Goal: Communication & Community: Answer question/provide support

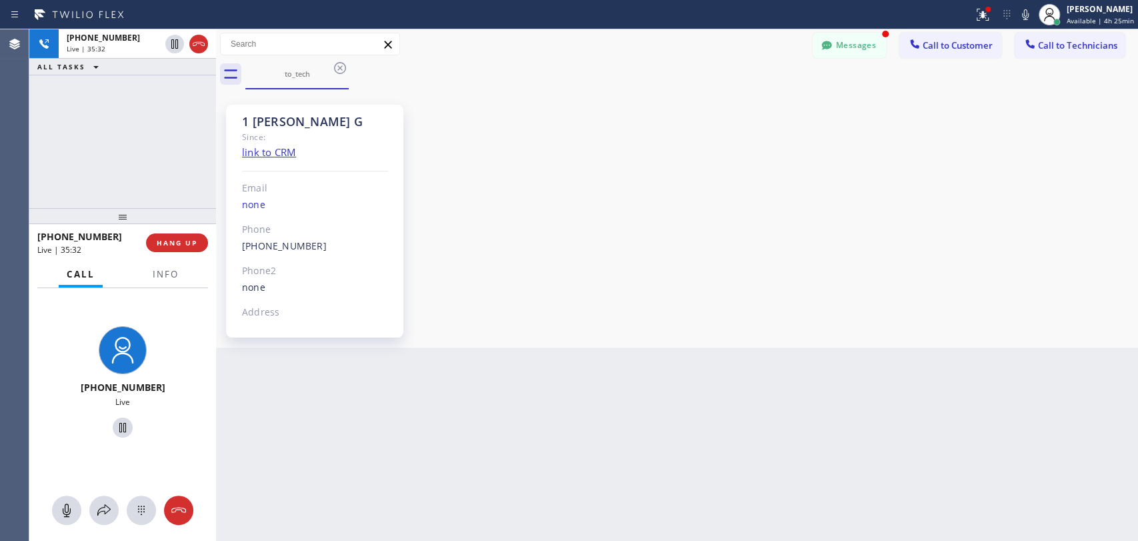
scroll to position [2514, 0]
click at [197, 178] on div "[PHONE_NUMBER] Live | 44:52 ALL TASKS ALL TASKS ACTIVE TASKS TASKS IN WRAP UP" at bounding box center [122, 118] width 187 height 179
click at [182, 243] on span "HANG UP" at bounding box center [177, 242] width 41 height 9
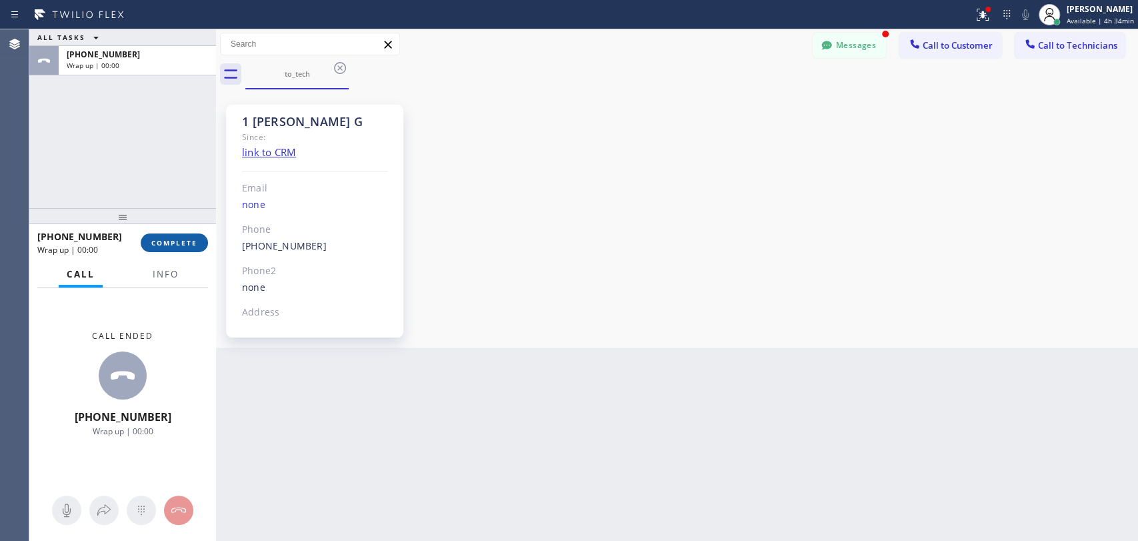
click at [181, 242] on span "COMPLETE" at bounding box center [174, 242] width 46 height 9
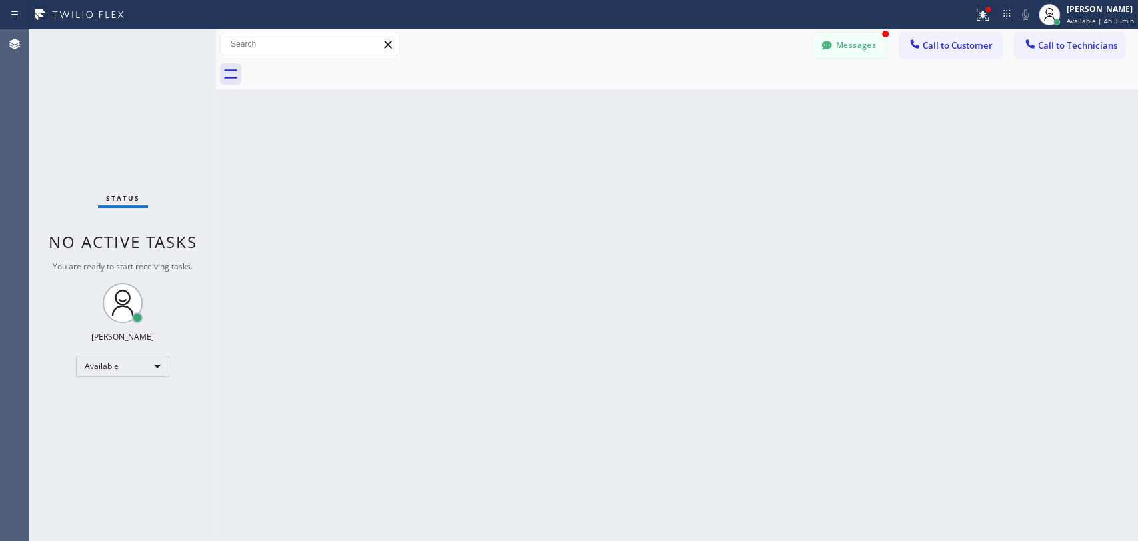
drag, startPoint x: 1064, startPoint y: 55, endPoint x: 1043, endPoint y: 54, distance: 20.7
click at [1064, 55] on button "Call to Technicians" at bounding box center [1070, 45] width 110 height 25
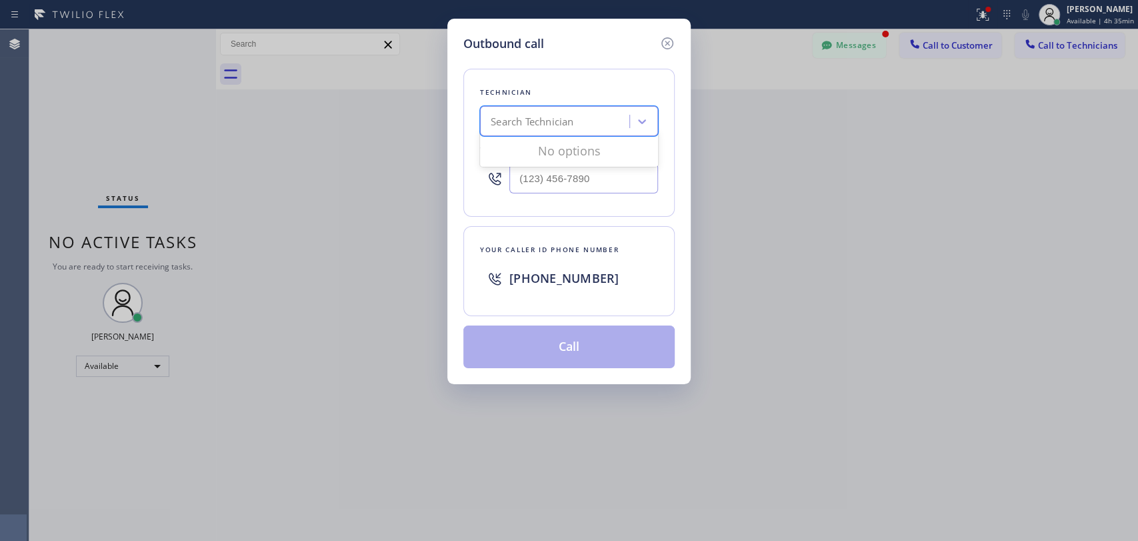
click at [563, 126] on div "Search Technician" at bounding box center [532, 121] width 83 height 15
type input "antho"
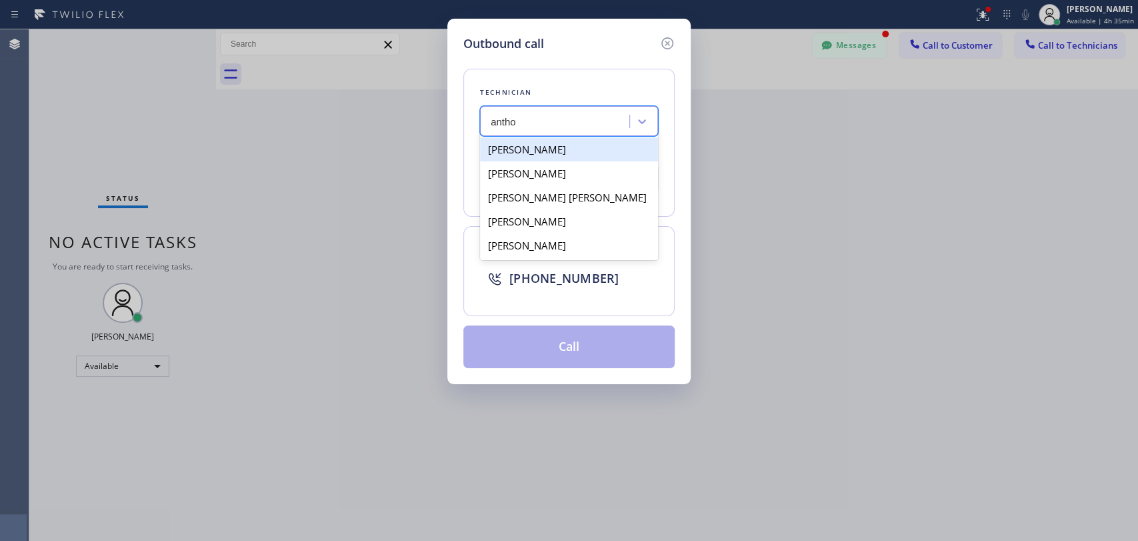
click at [573, 151] on div "[PERSON_NAME]" at bounding box center [569, 149] width 178 height 24
type input "[PHONE_NUMBER]"
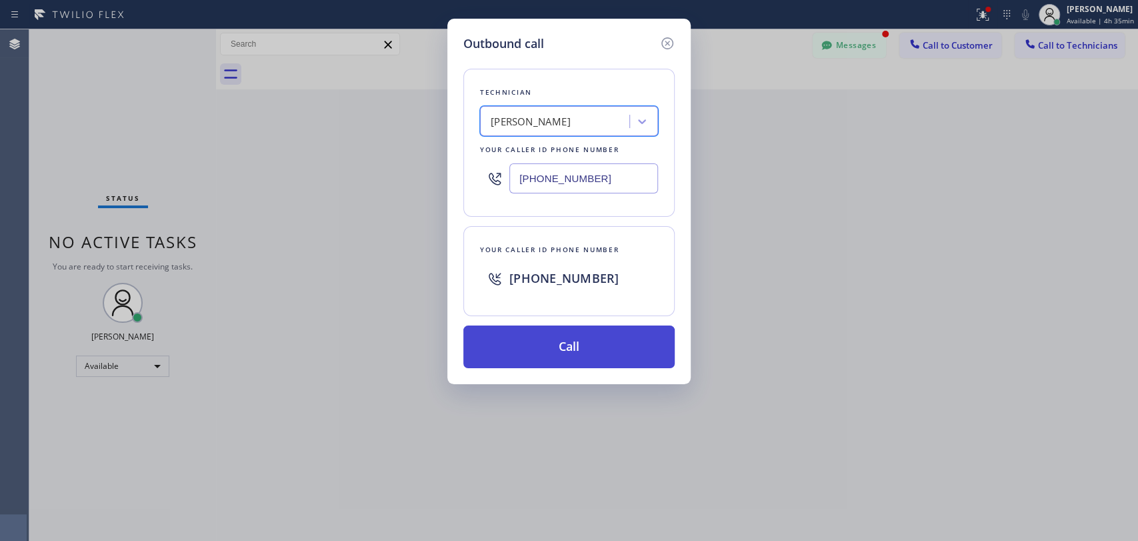
click at [555, 343] on button "Call" at bounding box center [568, 346] width 211 height 43
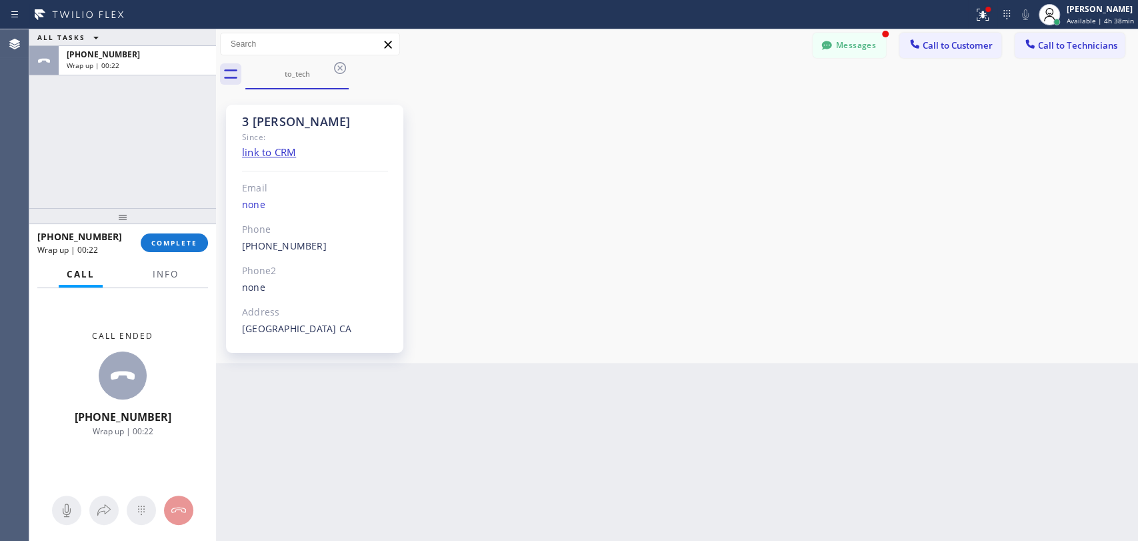
click at [995, 132] on div "3 [PERSON_NAME] Since: link to CRM Email none Phone [PHONE_NUMBER] Outbound cal…" at bounding box center [676, 226] width 915 height 267
click at [185, 243] on span "COMPLETE" at bounding box center [174, 242] width 46 height 9
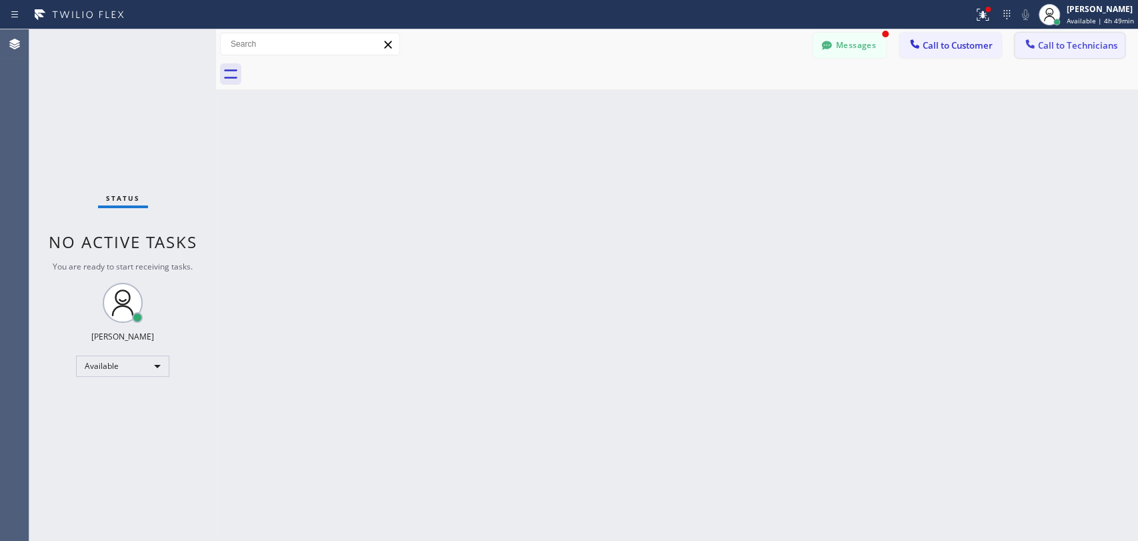
click at [1046, 47] on span "Call to Technicians" at bounding box center [1077, 45] width 79 height 12
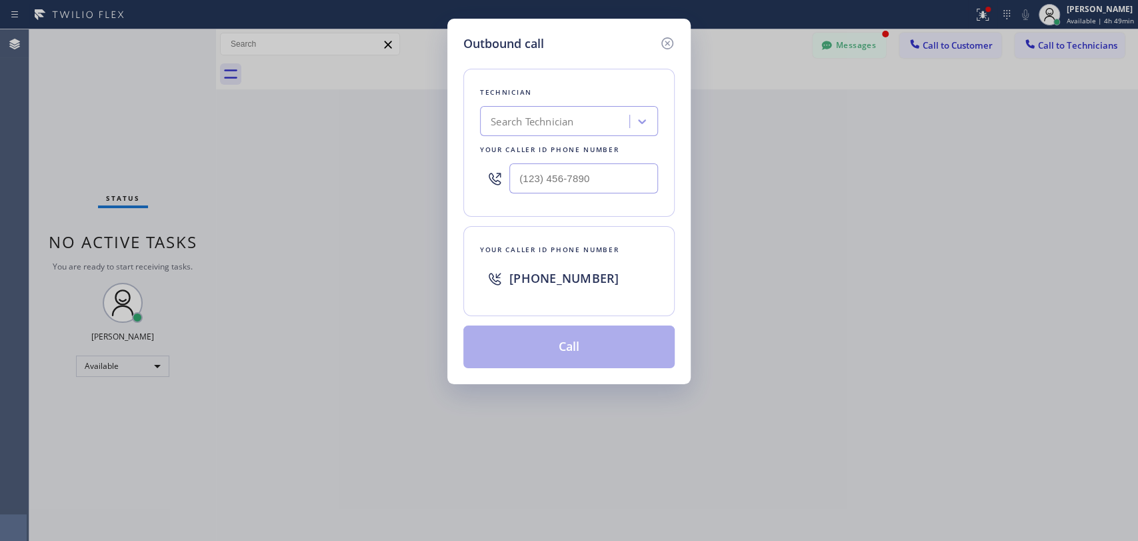
click at [549, 123] on div "Search Technician" at bounding box center [532, 121] width 83 height 15
type input "ы"
type input "ыукп"
drag, startPoint x: 489, startPoint y: 124, endPoint x: 583, endPoint y: 128, distance: 94.1
click at [584, 128] on div "Search Technician" at bounding box center [556, 121] width 145 height 23
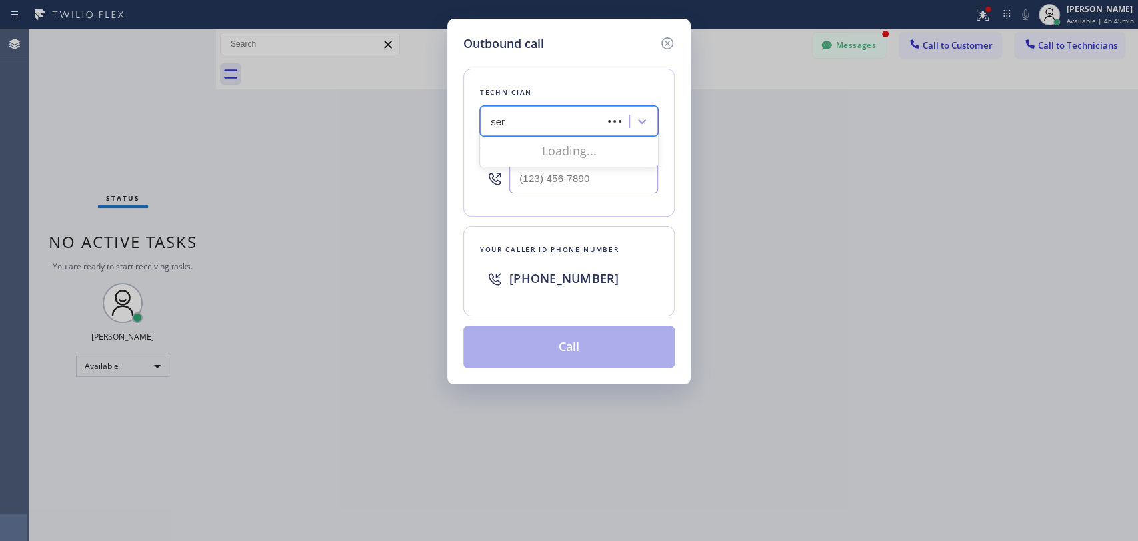
type input "serg"
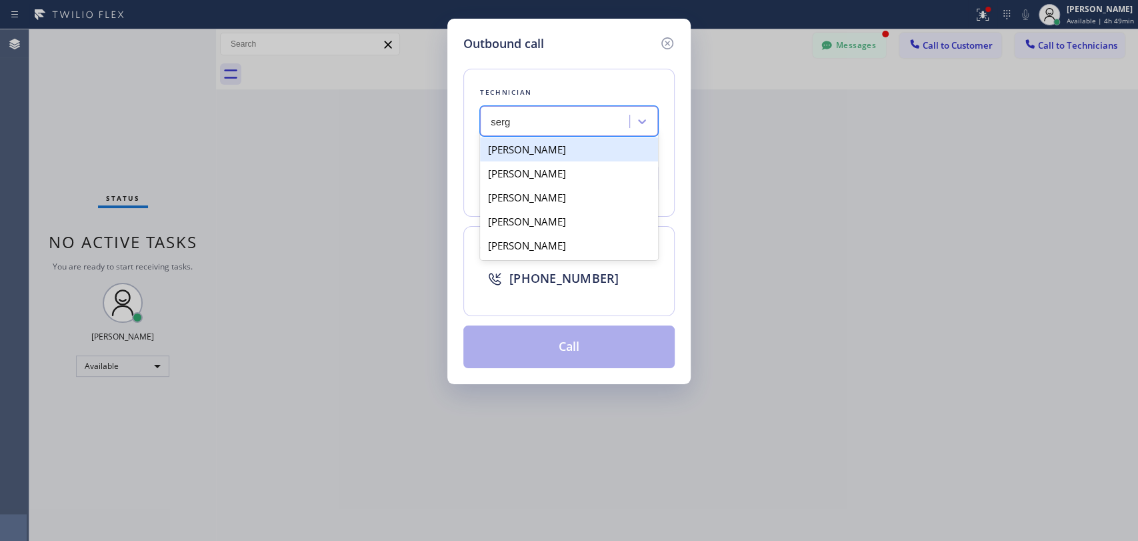
click at [575, 153] on div "[PERSON_NAME]" at bounding box center [569, 149] width 178 height 24
type input "[PHONE_NUMBER]"
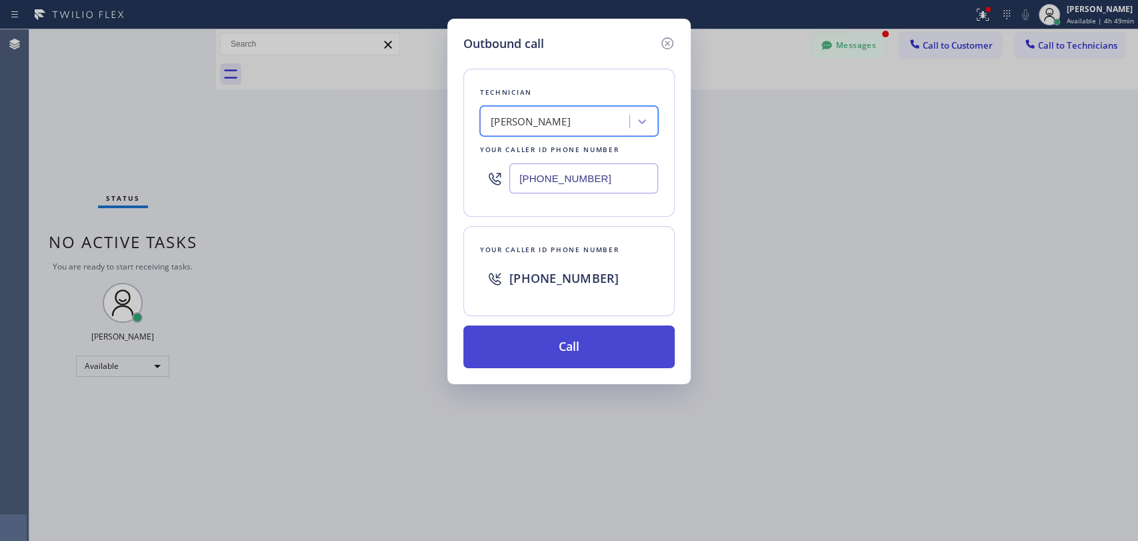
click at [582, 352] on button "Call" at bounding box center [568, 346] width 211 height 43
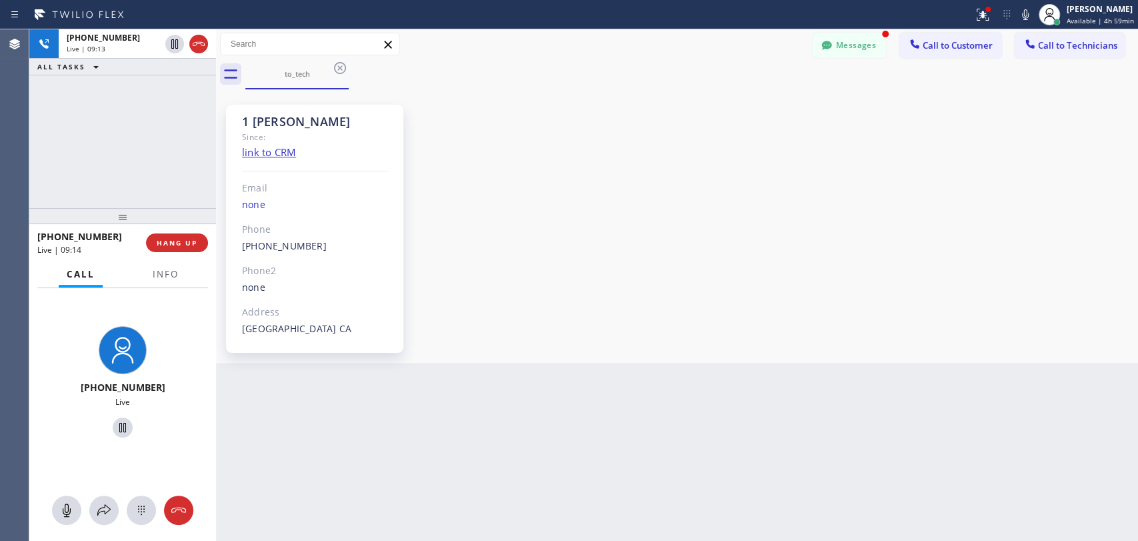
click at [909, 269] on div "1 [PERSON_NAME] Since: link to CRM Email none Phone [PHONE_NUMBER] Outbound cal…" at bounding box center [676, 226] width 915 height 267
click at [181, 245] on span "HANG UP" at bounding box center [177, 242] width 41 height 9
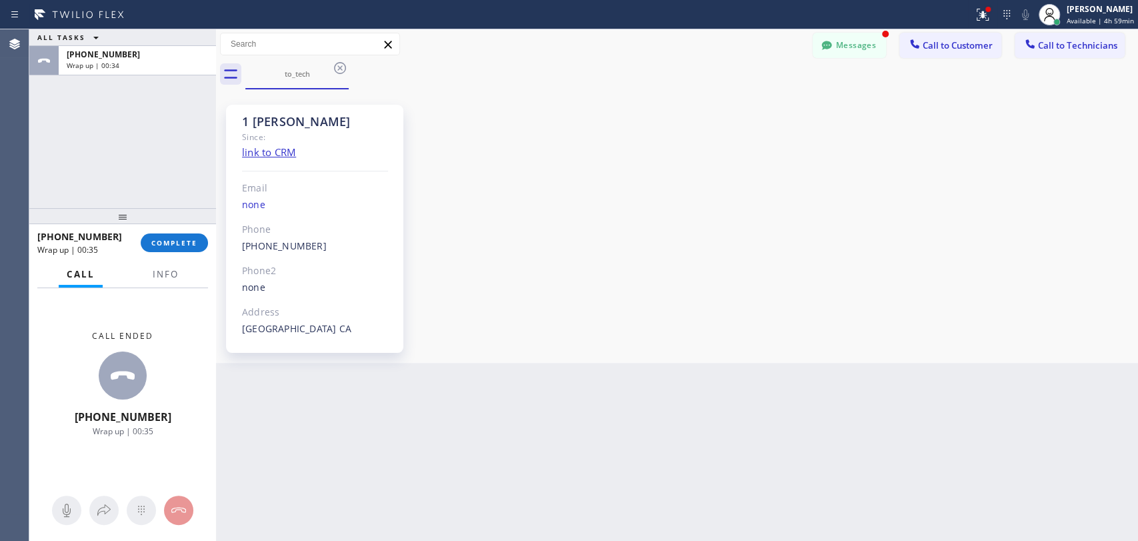
click at [896, 145] on div "1 [PERSON_NAME] Since: link to CRM Email none Phone [PHONE_NUMBER] Outbound cal…" at bounding box center [676, 226] width 915 height 267
click at [178, 245] on span "COMPLETE" at bounding box center [174, 242] width 46 height 9
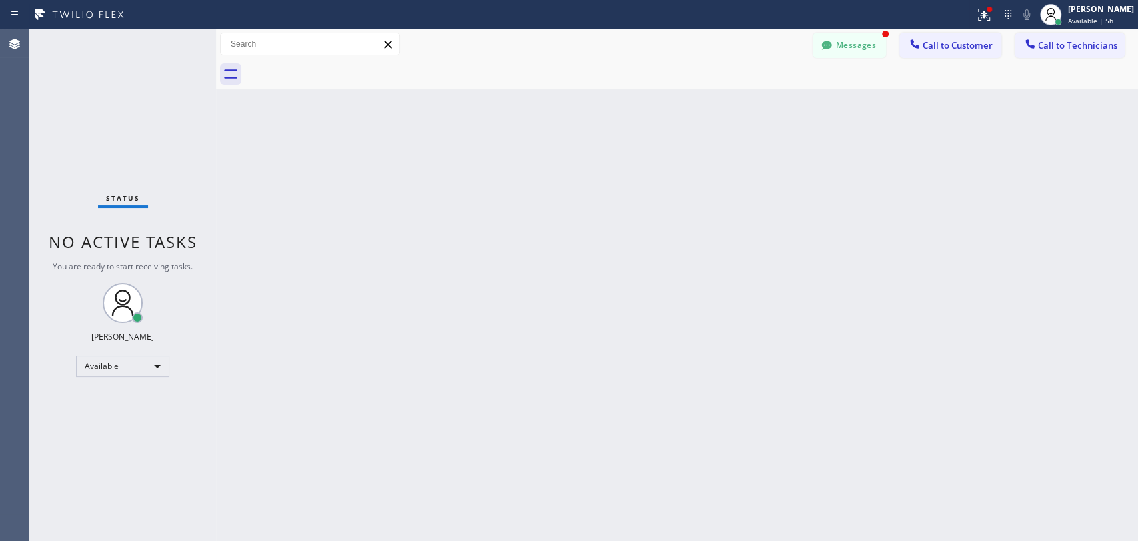
click at [851, 23] on div at bounding box center [487, 14] width 964 height 21
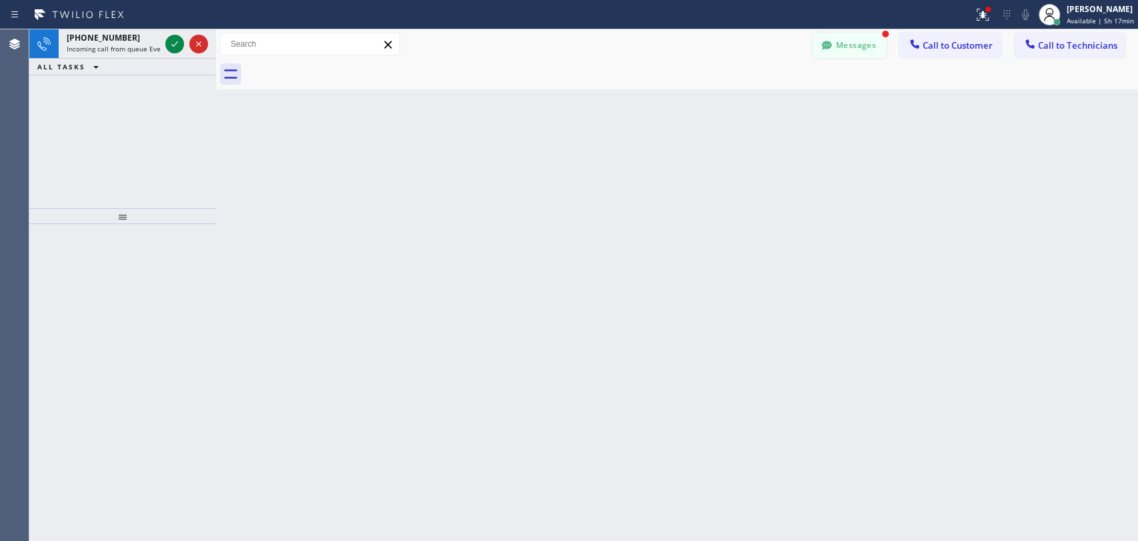
click at [869, 36] on button "Messages" at bounding box center [849, 45] width 73 height 25
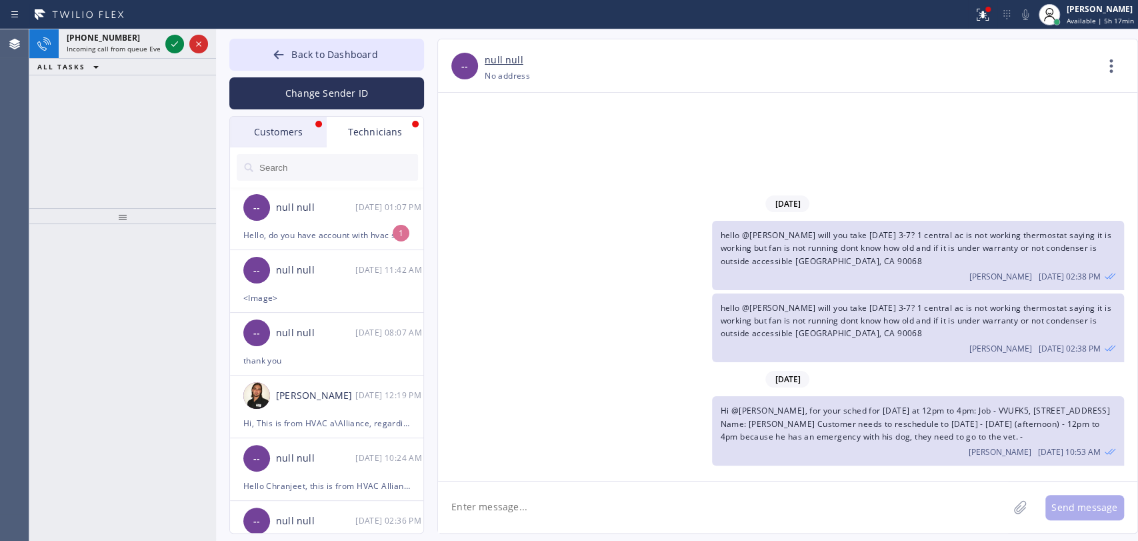
click at [372, 140] on div "Technicians" at bounding box center [375, 132] width 97 height 31
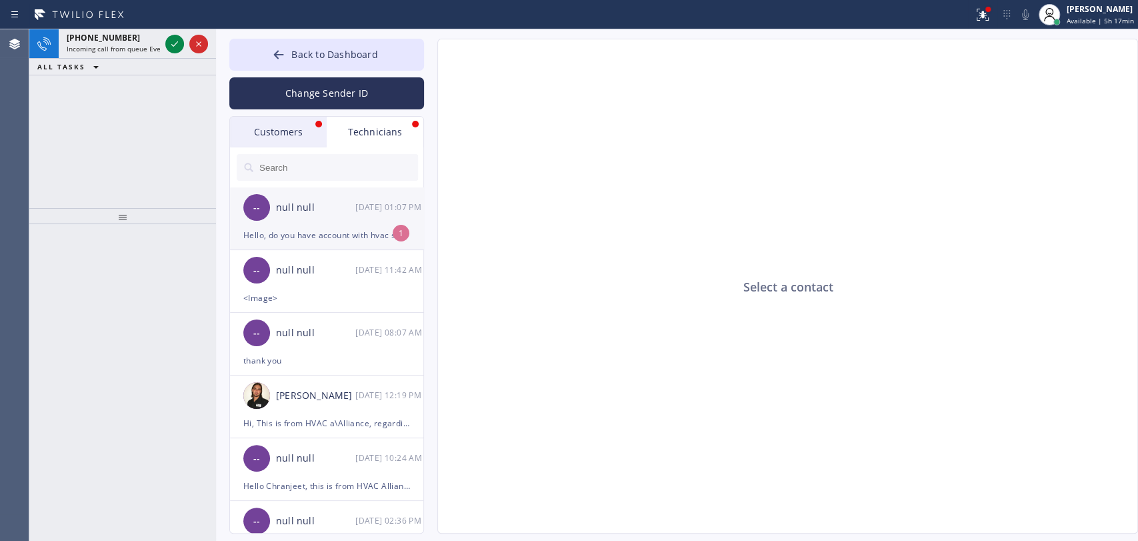
click at [337, 212] on div "null null" at bounding box center [315, 207] width 79 height 15
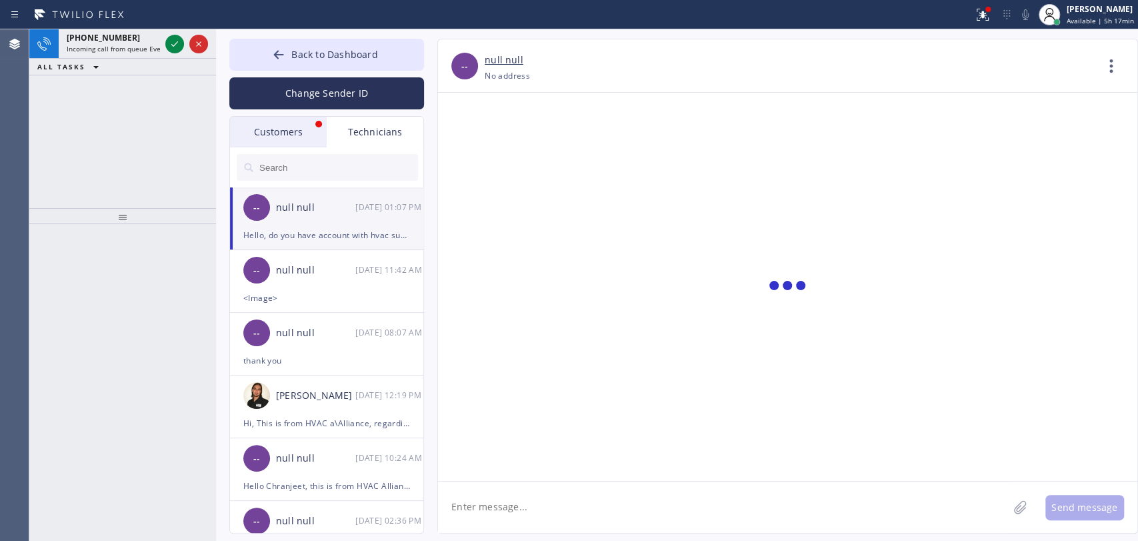
scroll to position [3485, 0]
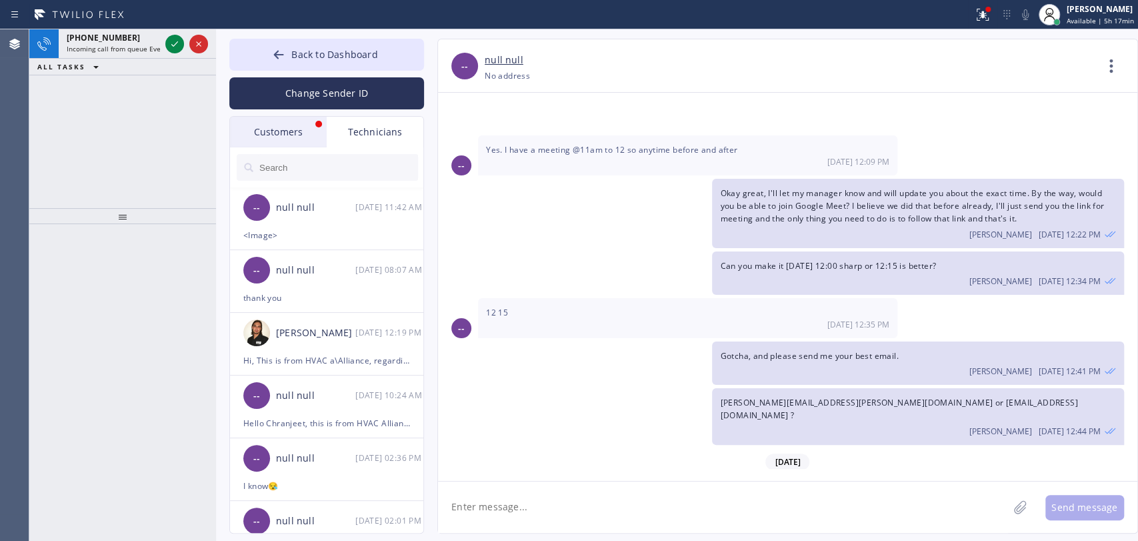
click at [269, 119] on div "Customers" at bounding box center [278, 132] width 97 height 31
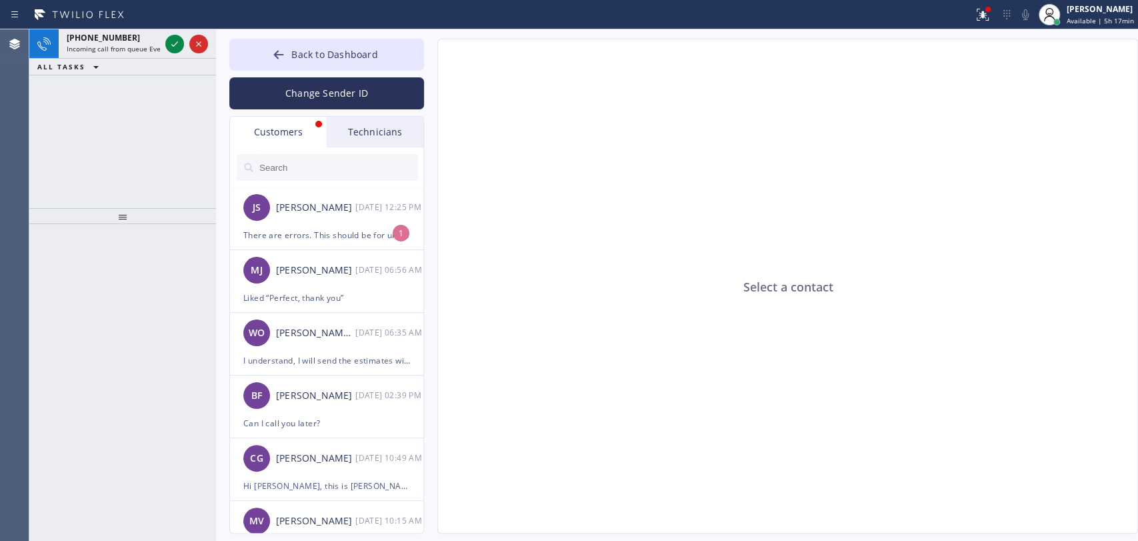
click at [333, 220] on div "JS [PERSON_NAME] [DATE] 12:25 PM" at bounding box center [327, 207] width 195 height 40
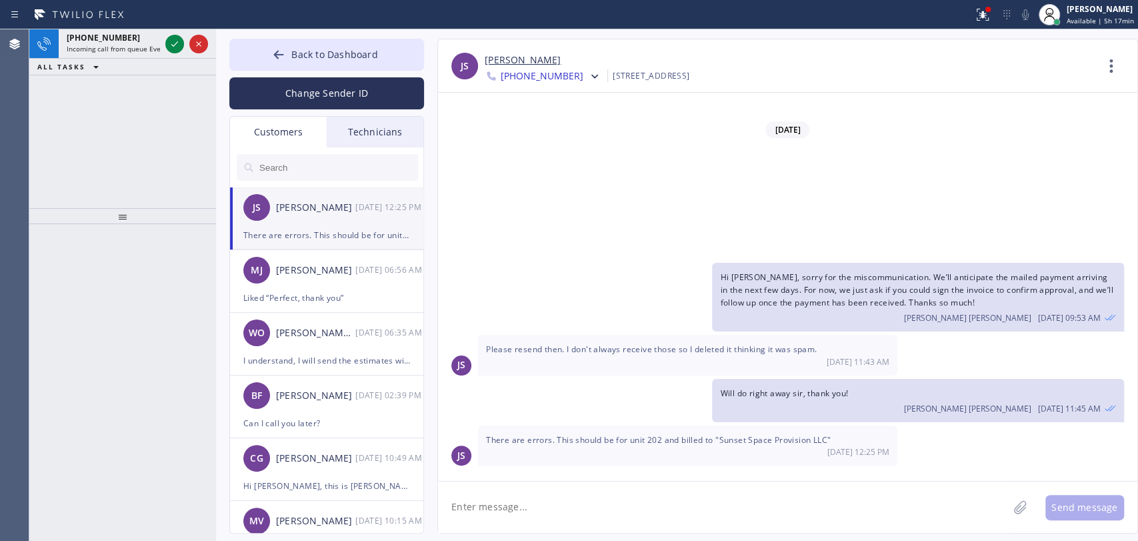
click at [591, 216] on div "Hi [PERSON_NAME], I just sent you an email with the invoice for Job #26HCRJ. It…" at bounding box center [781, 181] width 686 height 69
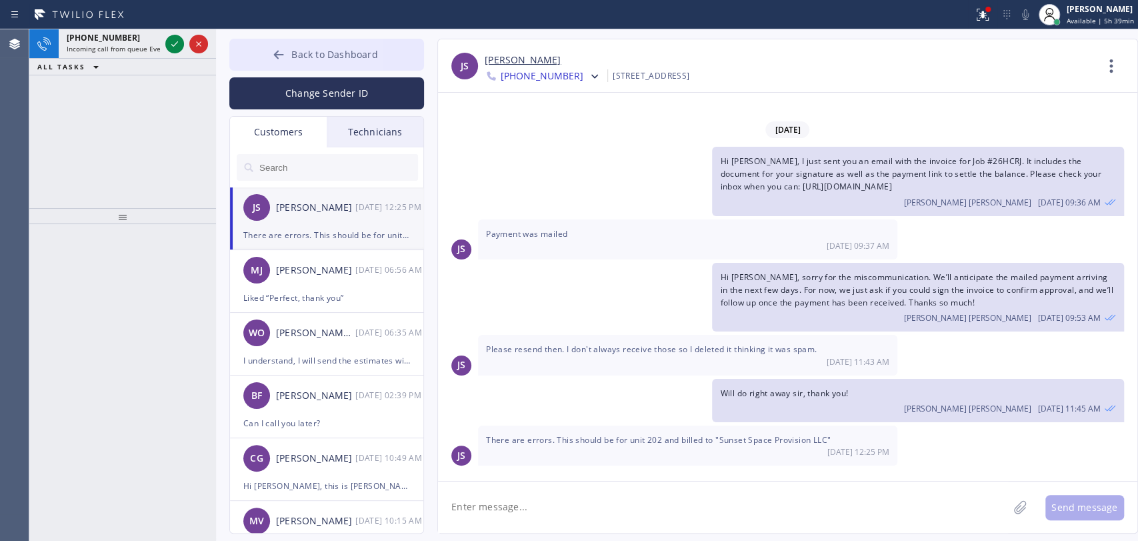
click at [297, 50] on span "Back to Dashboard" at bounding box center [334, 54] width 86 height 13
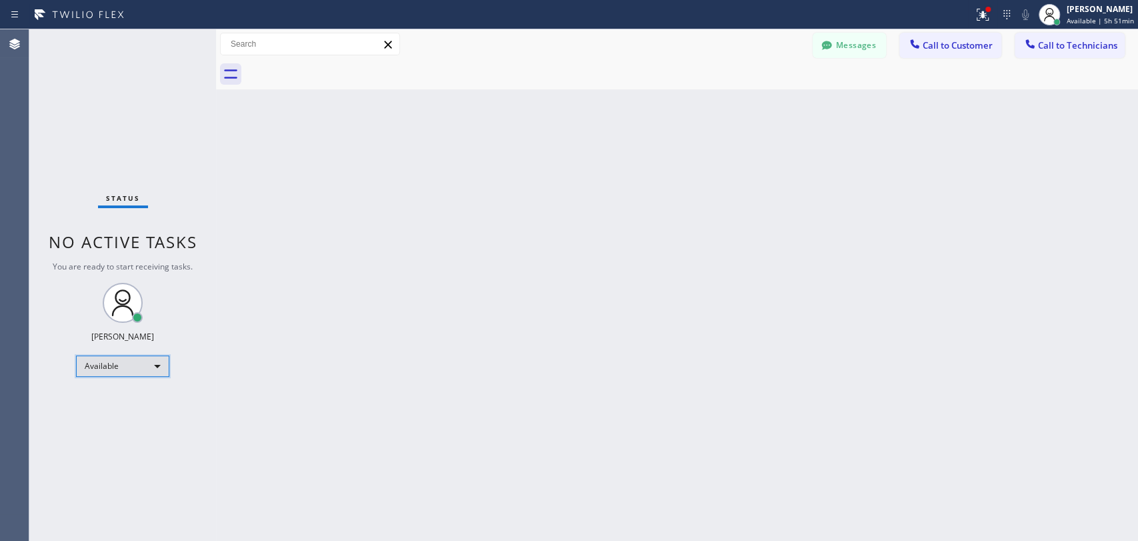
click at [121, 367] on div "Available" at bounding box center [122, 365] width 93 height 21
click at [127, 381] on li "Offline" at bounding box center [122, 383] width 91 height 16
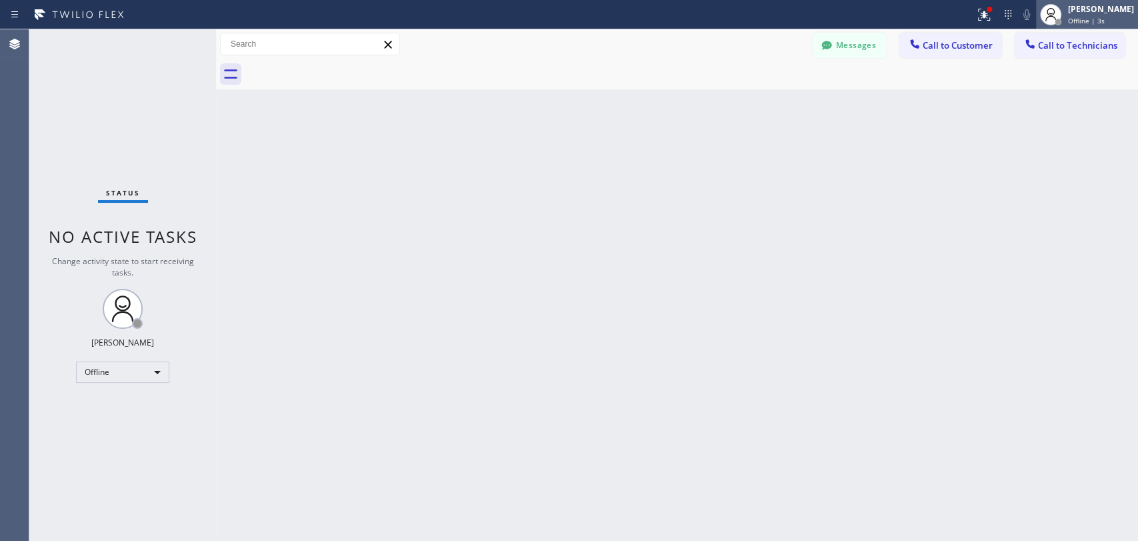
click at [1051, 17] on div at bounding box center [1050, 14] width 21 height 21
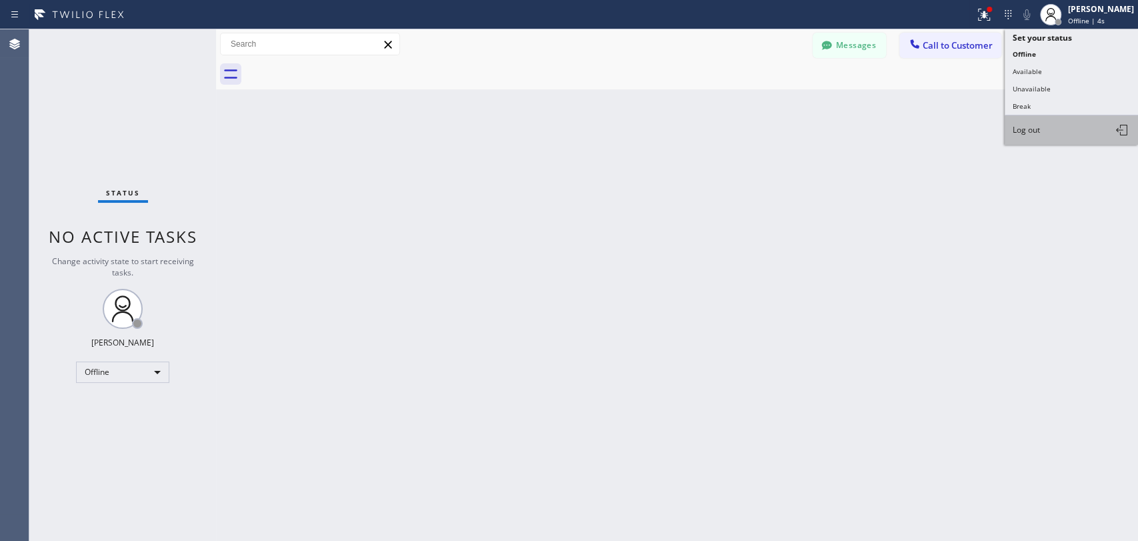
click at [1035, 132] on span "Log out" at bounding box center [1026, 129] width 27 height 11
